Goal: Navigation & Orientation: Find specific page/section

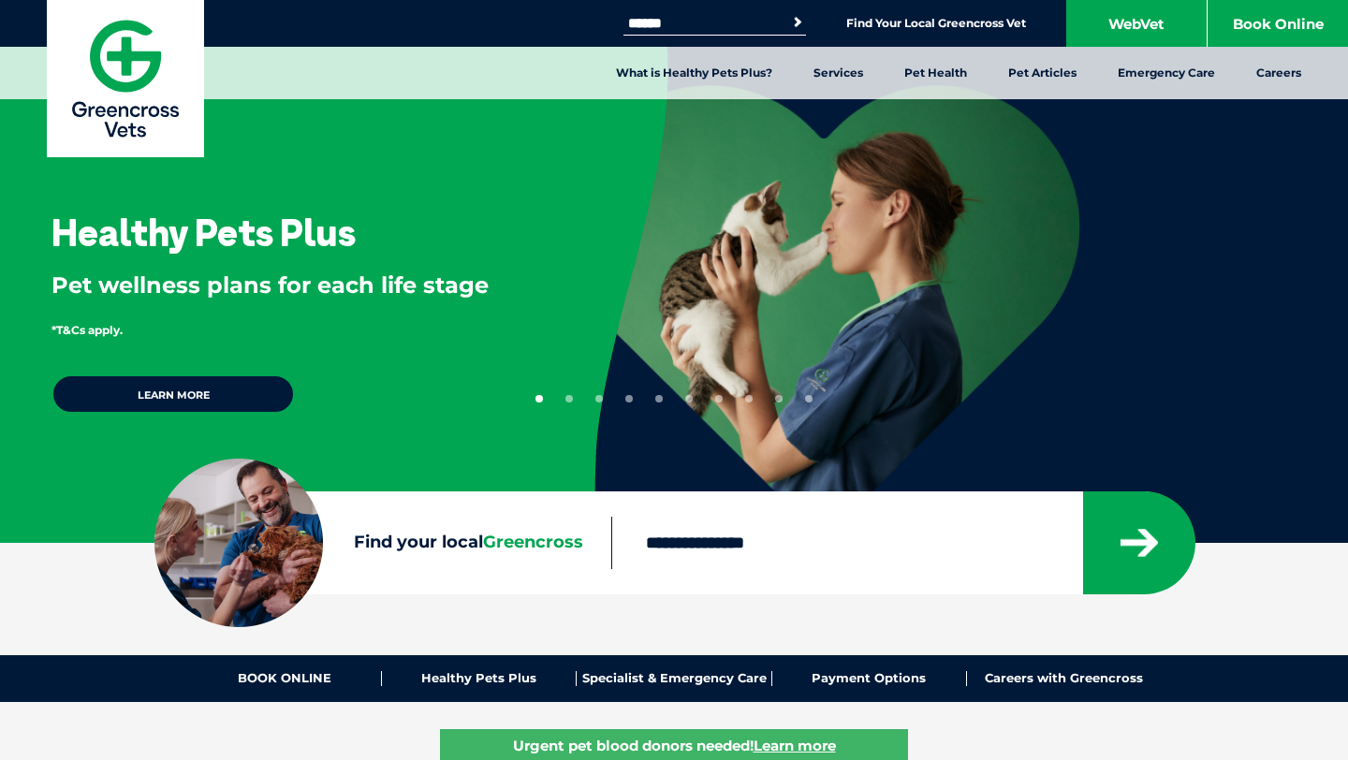
click at [740, 25] on input "Search for:" at bounding box center [703, 23] width 159 height 15
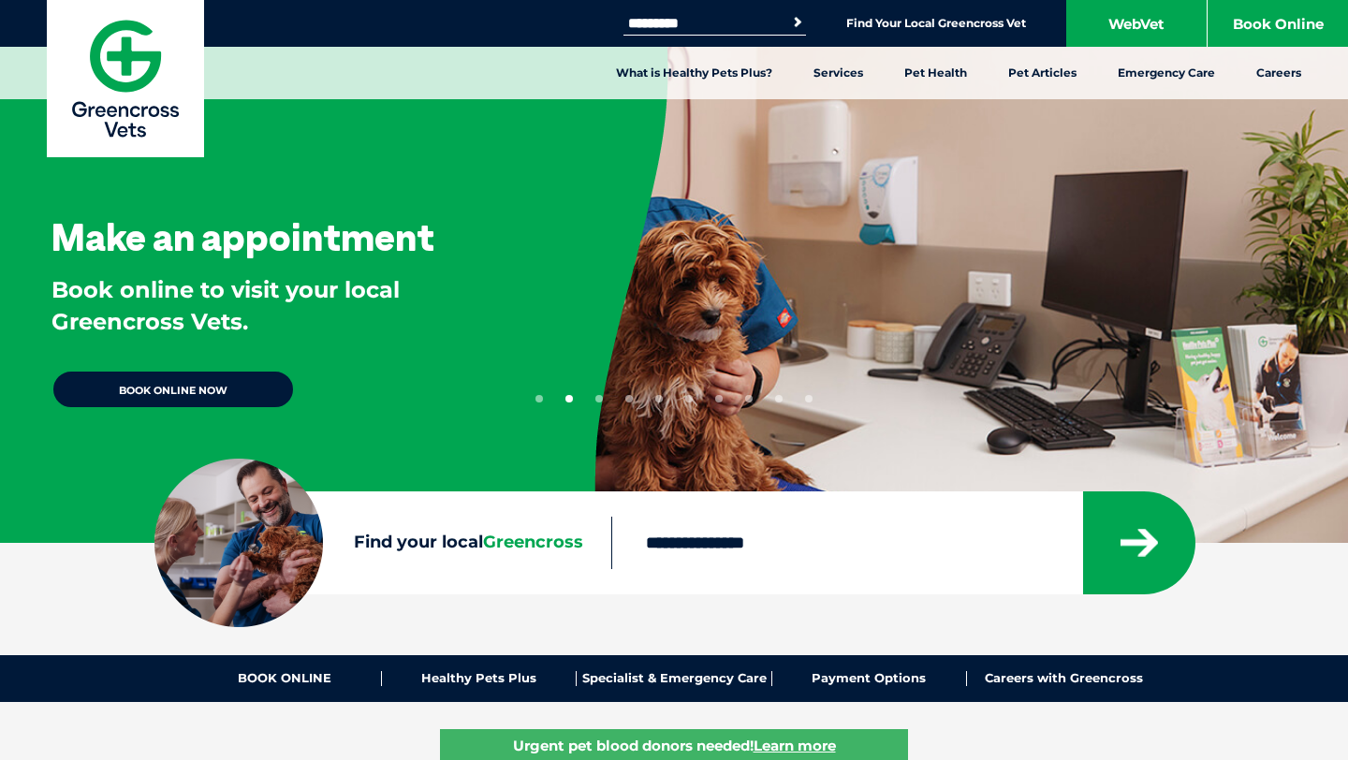
type input "*********"
click at [899, 33] on li "Find Your Local Greencross Vet" at bounding box center [936, 23] width 180 height 22
click at [907, 25] on link "Find Your Local Greencross Vet" at bounding box center [936, 23] width 180 height 15
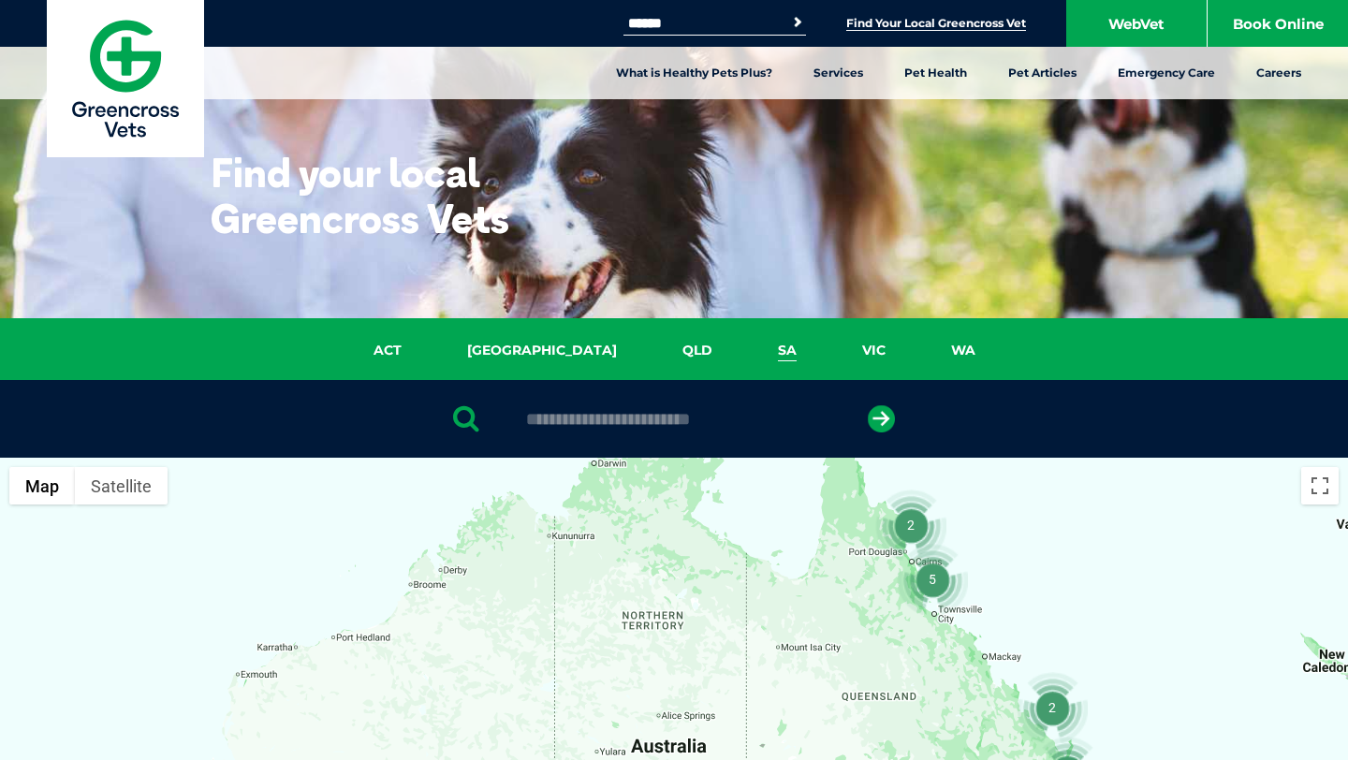
click at [745, 348] on link "SA" at bounding box center [787, 351] width 84 height 22
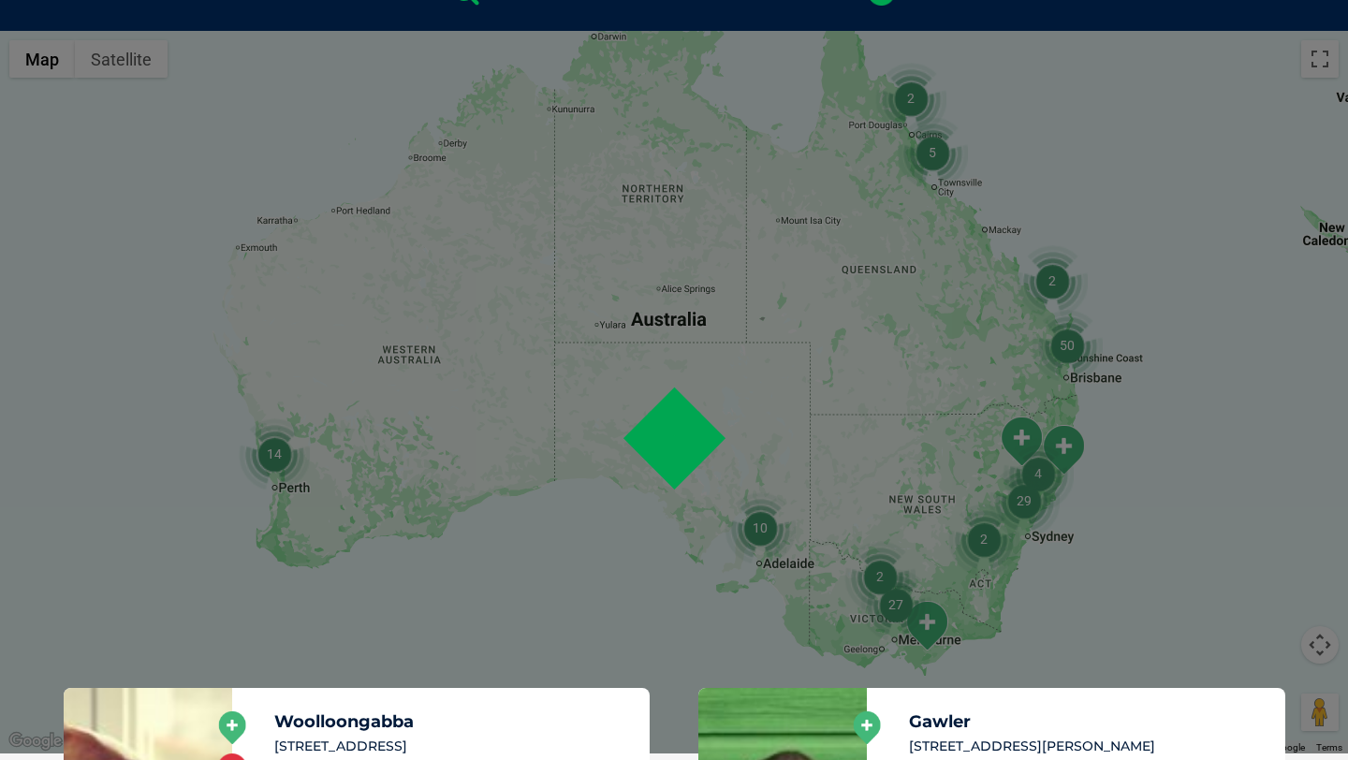
scroll to position [429, 0]
